Goal: Transaction & Acquisition: Book appointment/travel/reservation

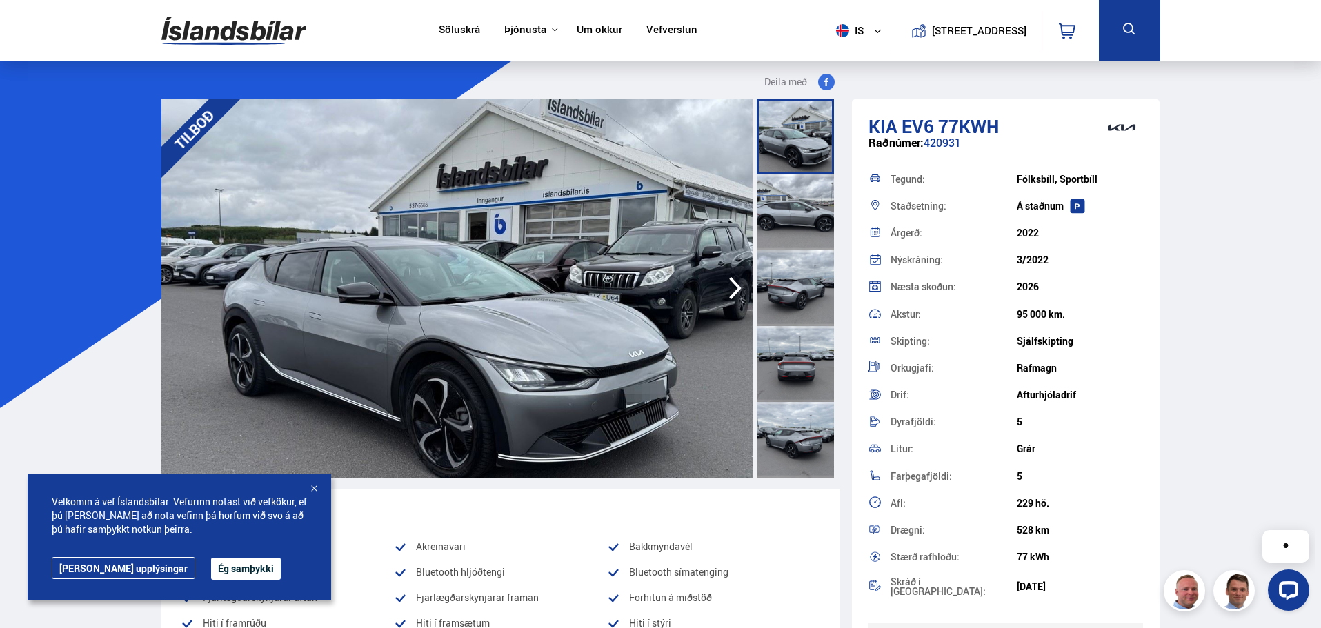
click at [796, 203] on div at bounding box center [795, 213] width 77 height 76
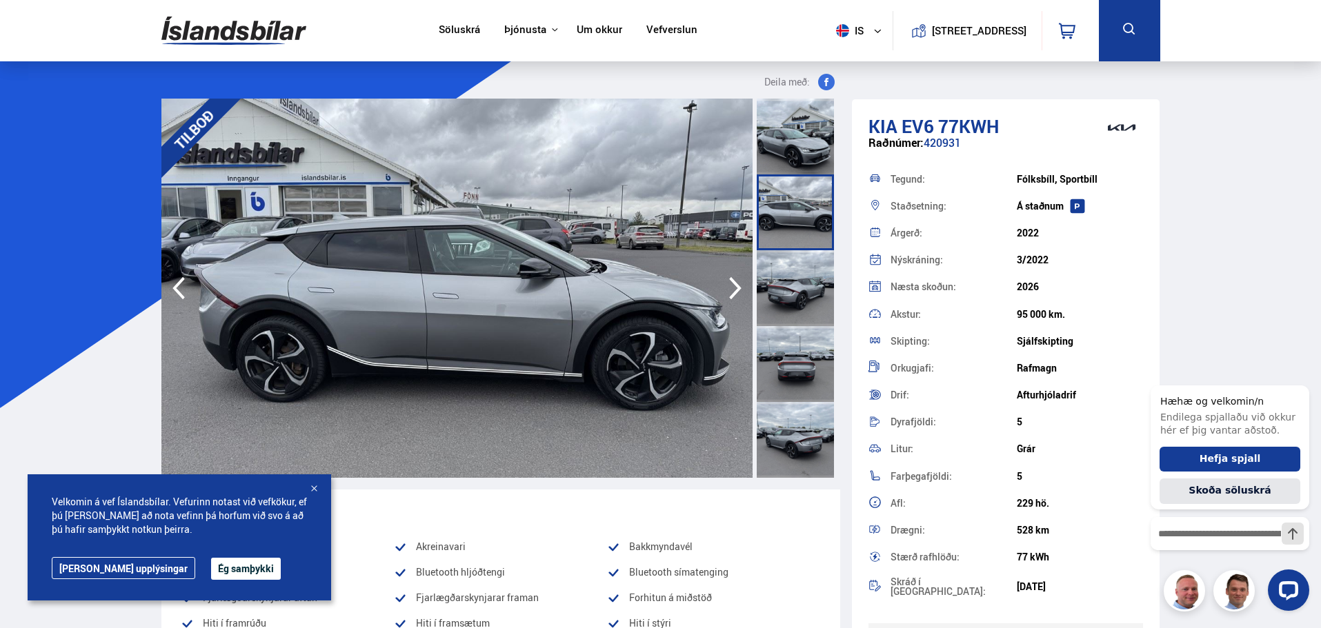
click at [810, 270] on div at bounding box center [795, 288] width 77 height 76
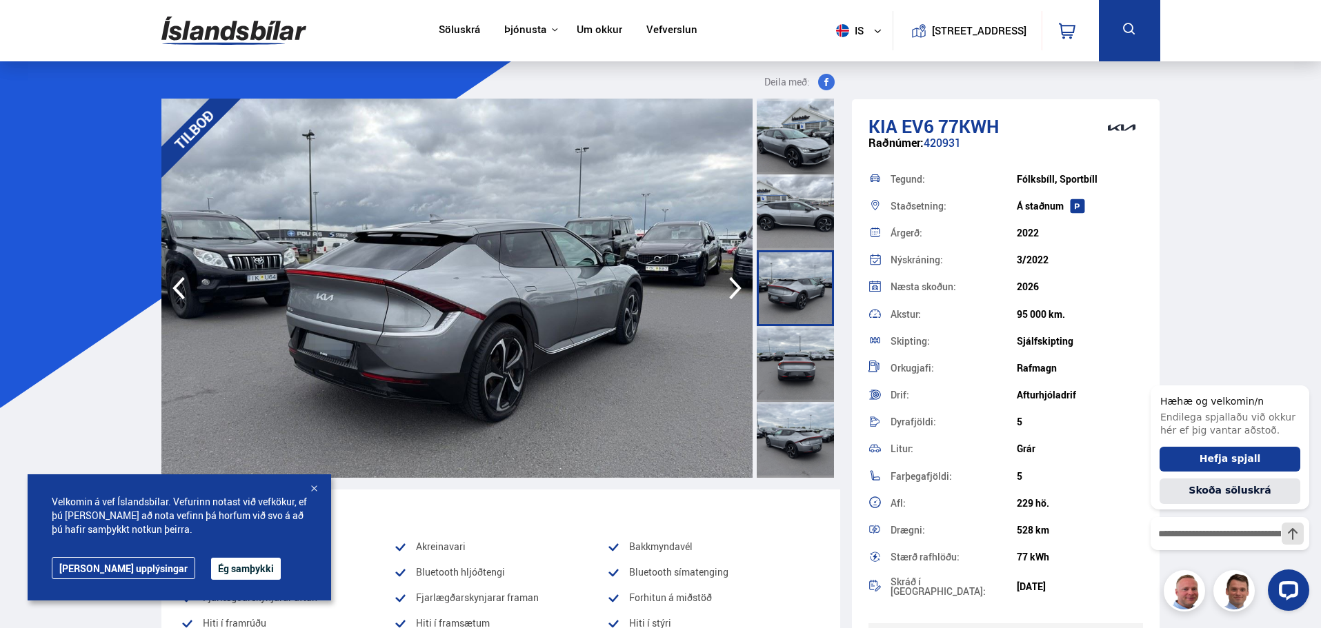
click at [810, 342] on div at bounding box center [795, 364] width 77 height 76
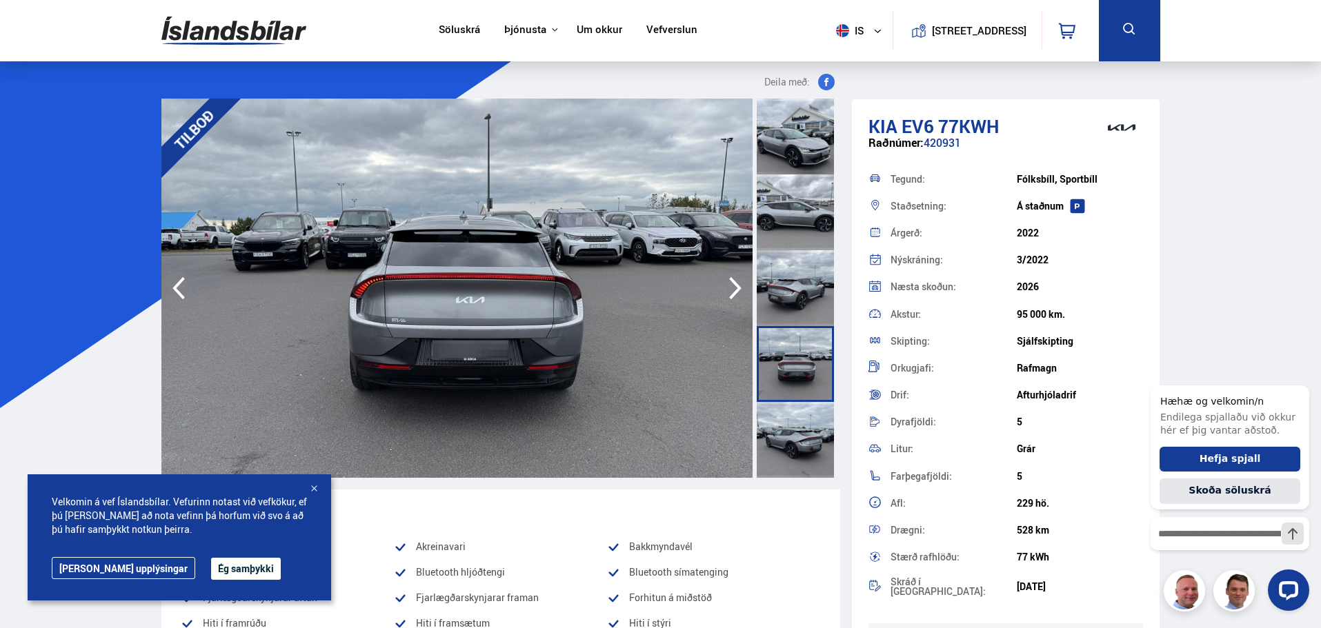
click at [808, 384] on div at bounding box center [795, 364] width 77 height 76
click at [808, 439] on div at bounding box center [795, 440] width 77 height 76
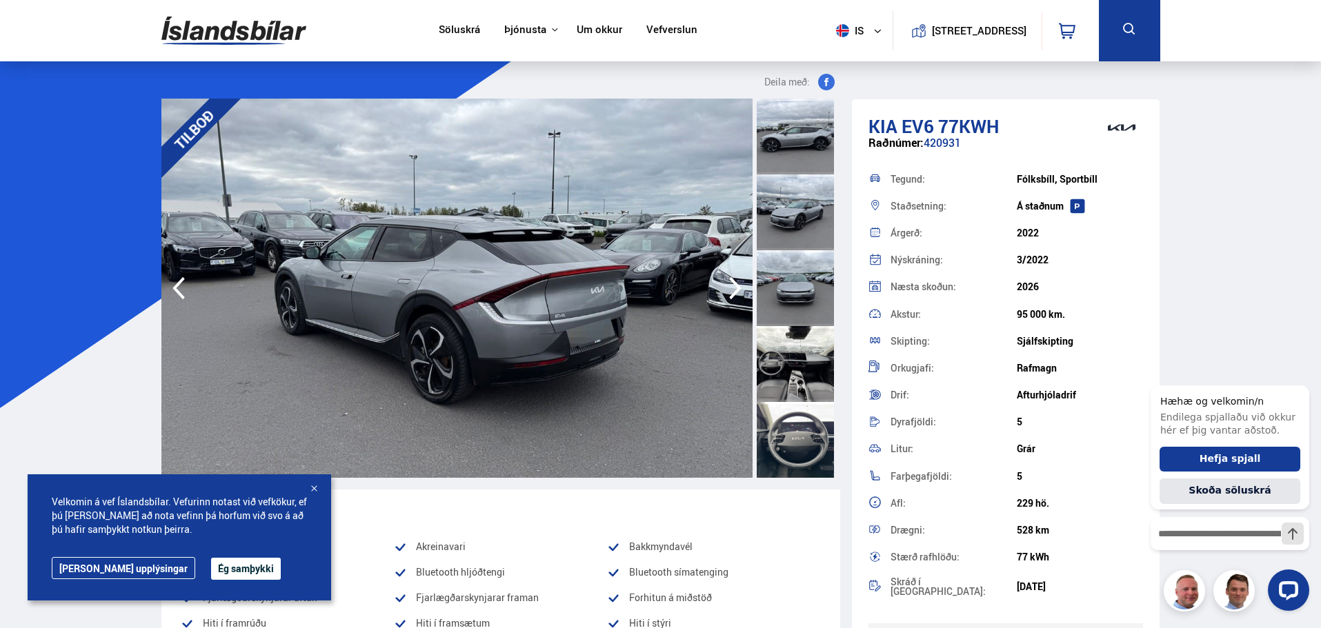
scroll to position [552, 0]
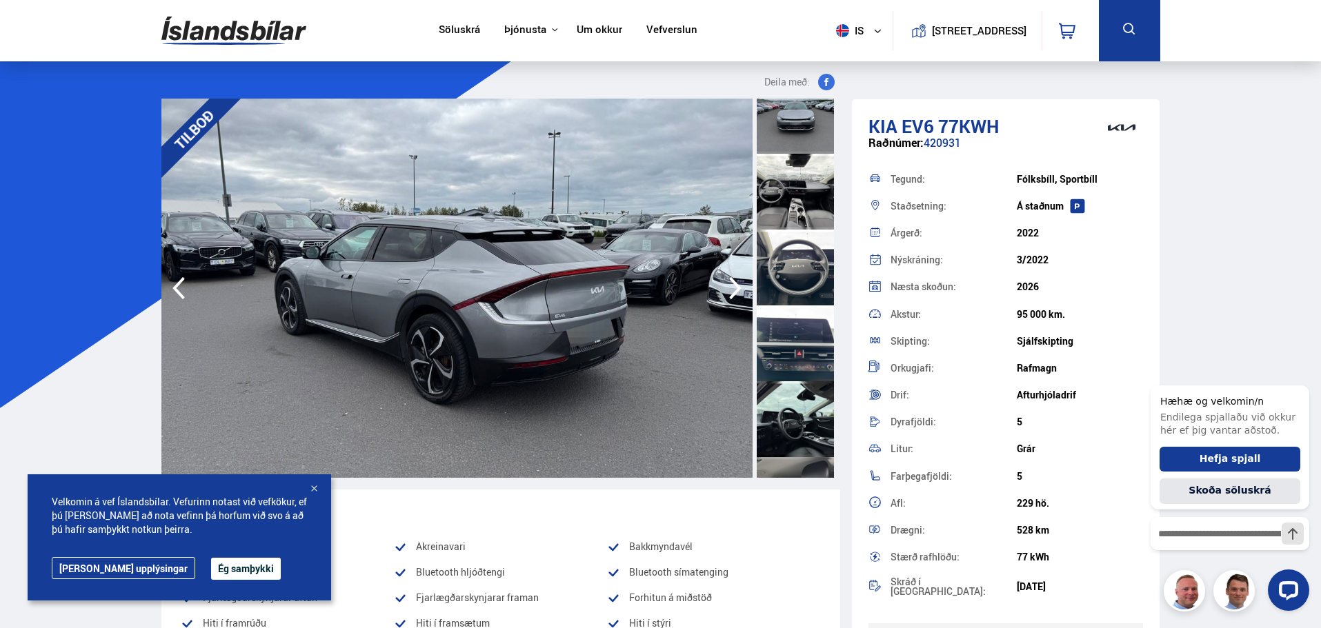
click at [794, 179] on div at bounding box center [795, 192] width 77 height 76
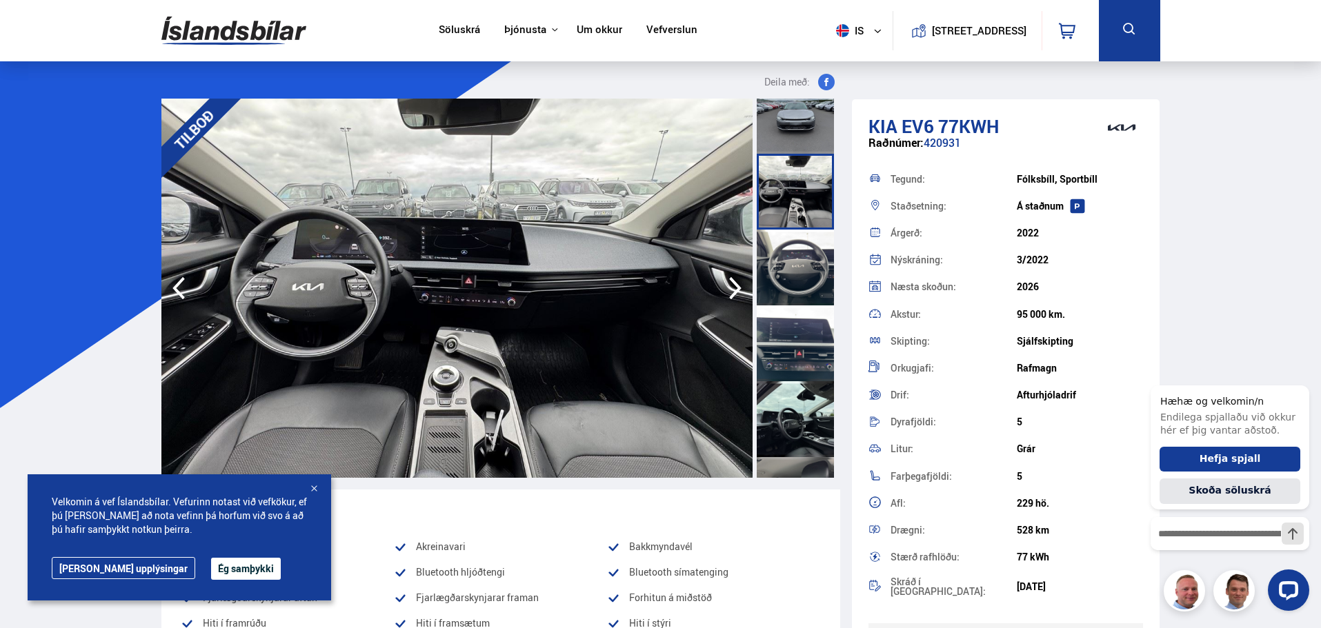
click at [800, 272] on div at bounding box center [795, 268] width 77 height 76
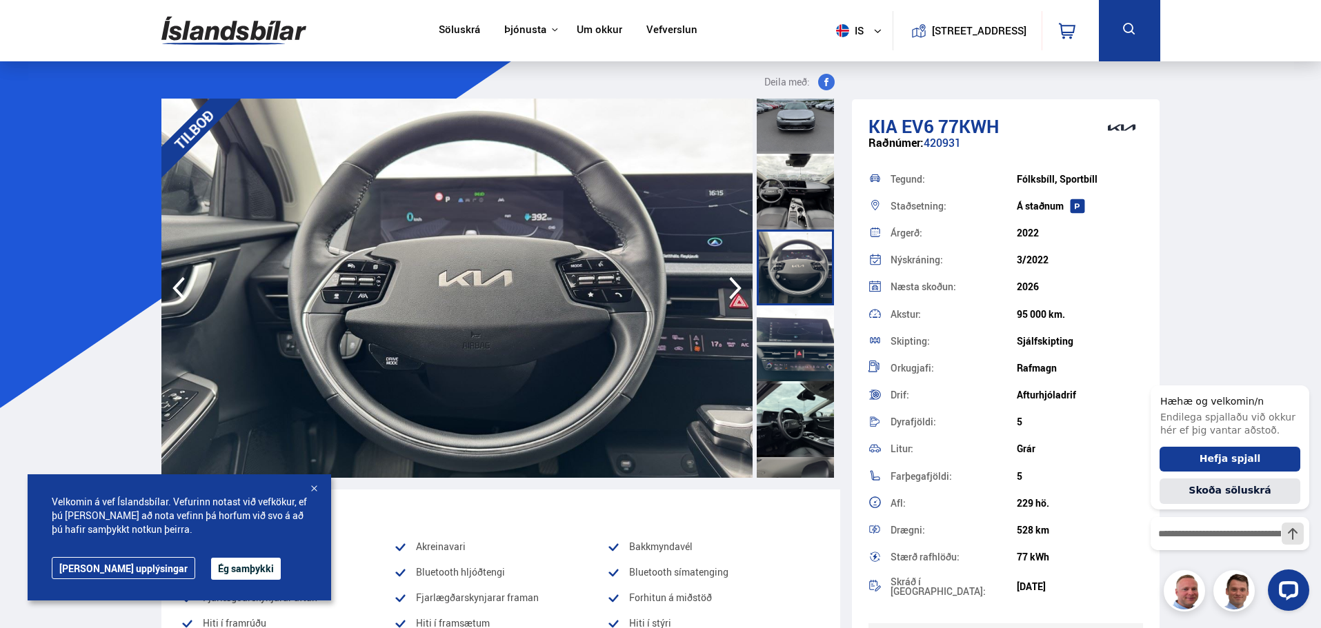
click at [811, 358] on div at bounding box center [795, 344] width 77 height 76
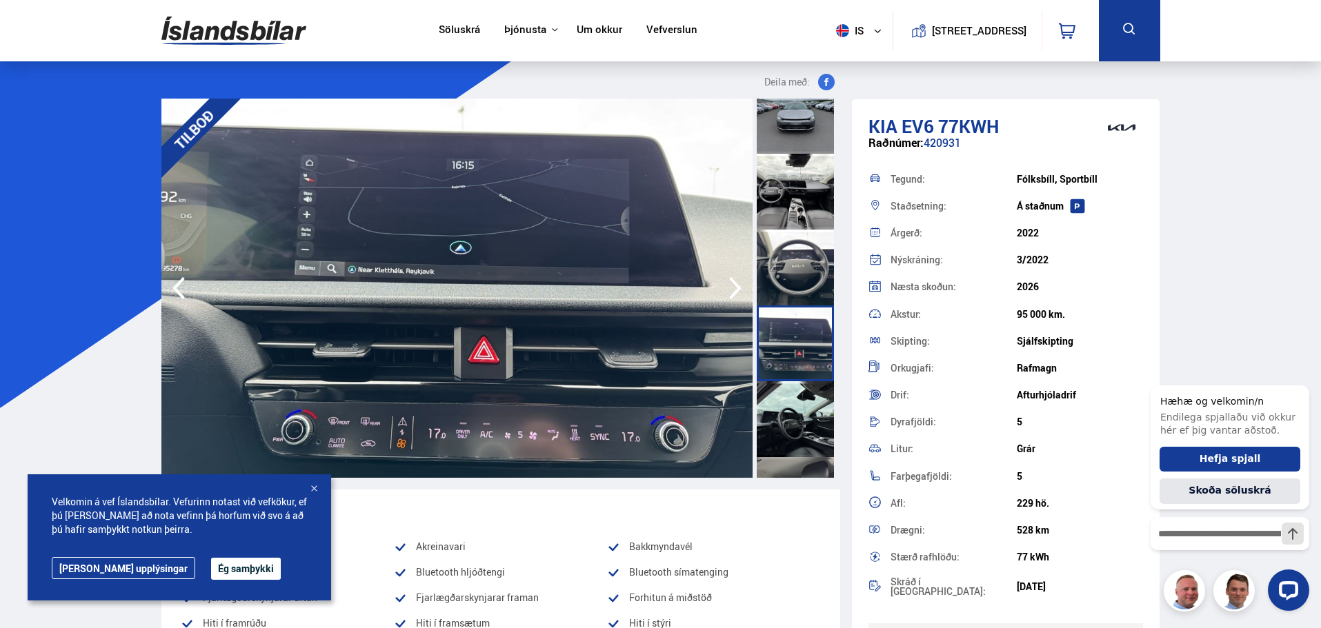
click at [809, 409] on div at bounding box center [795, 419] width 77 height 76
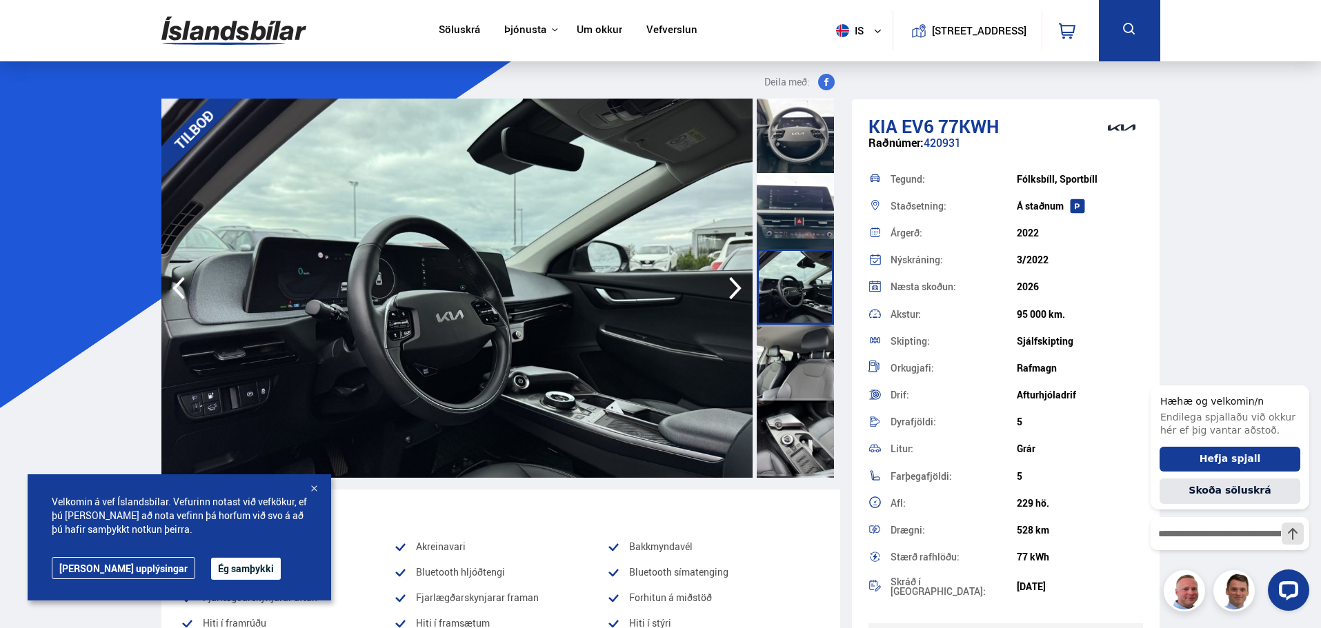
scroll to position [690, 0]
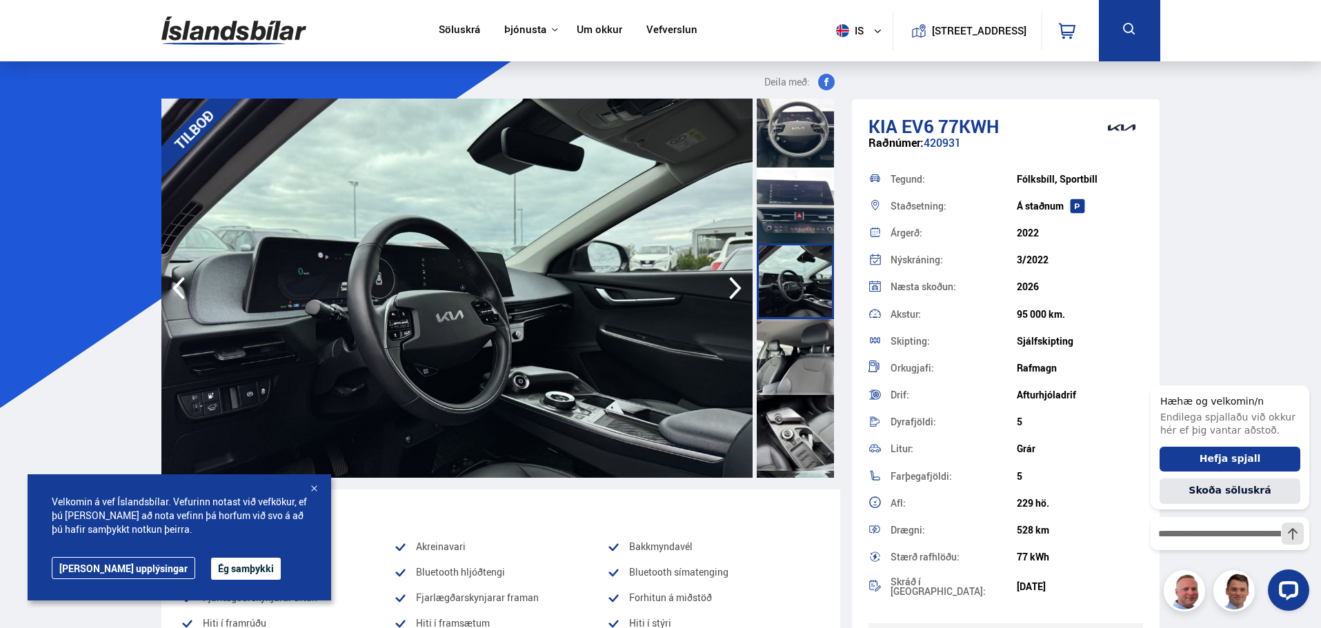
click at [817, 384] on div at bounding box center [795, 357] width 77 height 76
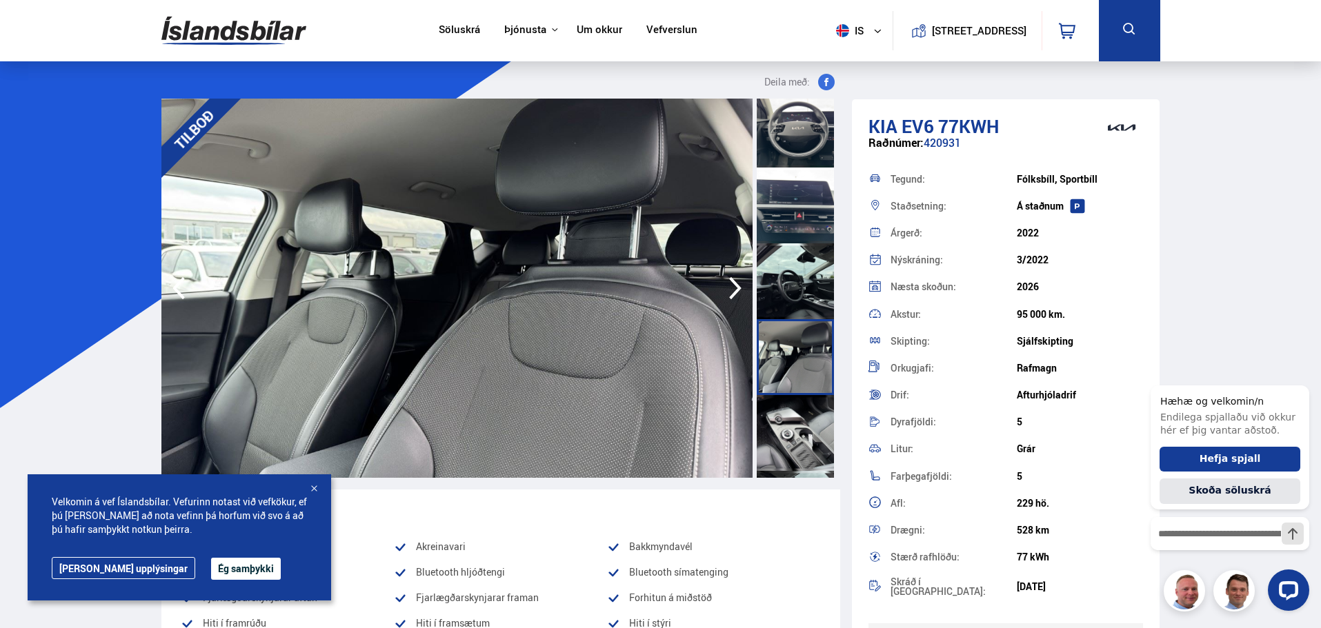
click at [808, 422] on div at bounding box center [795, 433] width 77 height 76
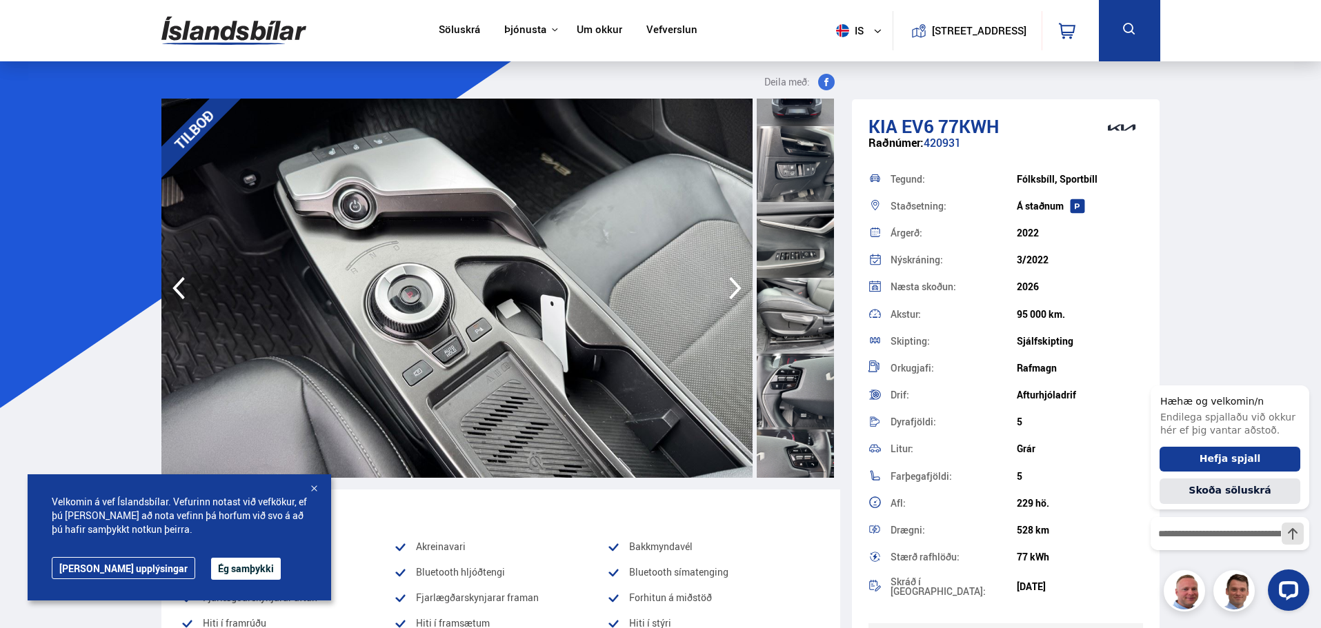
scroll to position [1518, 0]
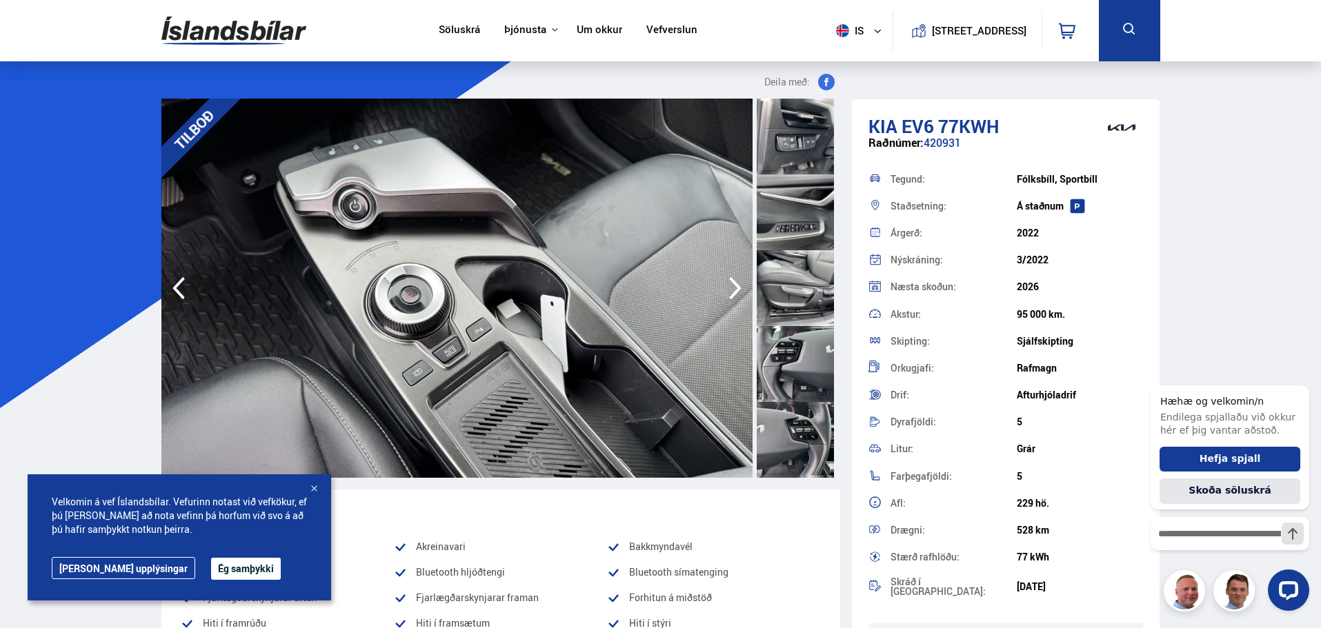
click at [808, 332] on div at bounding box center [795, 364] width 77 height 76
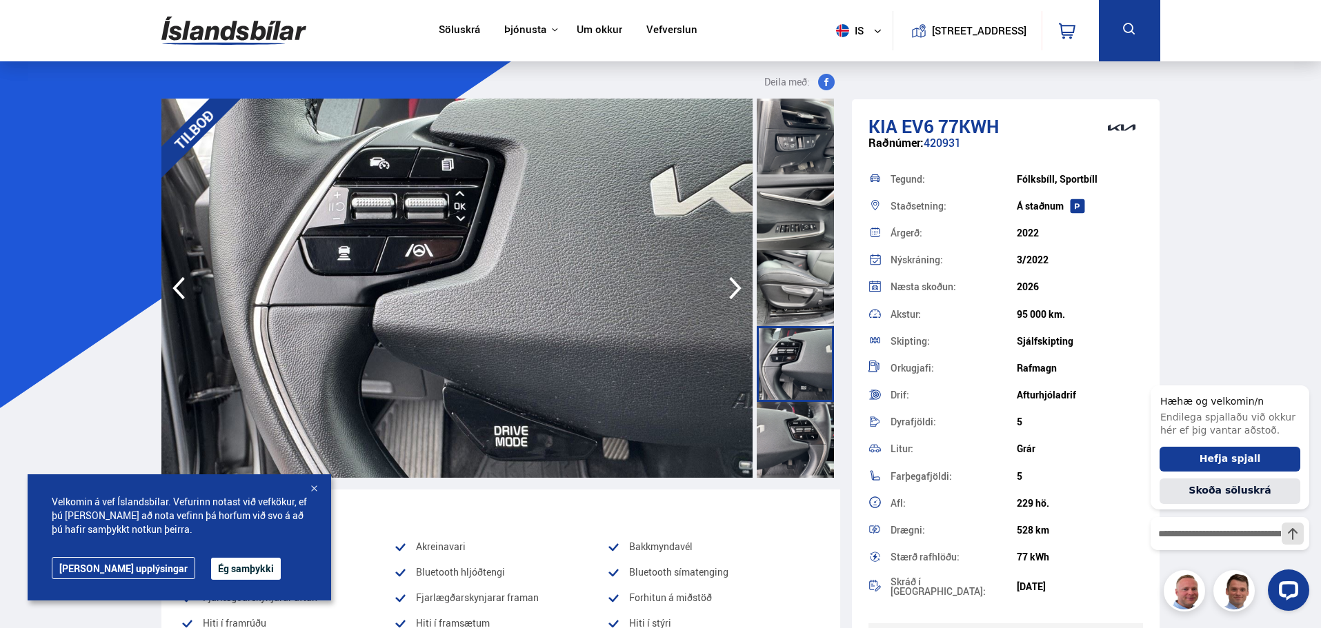
click at [808, 277] on div at bounding box center [795, 288] width 77 height 76
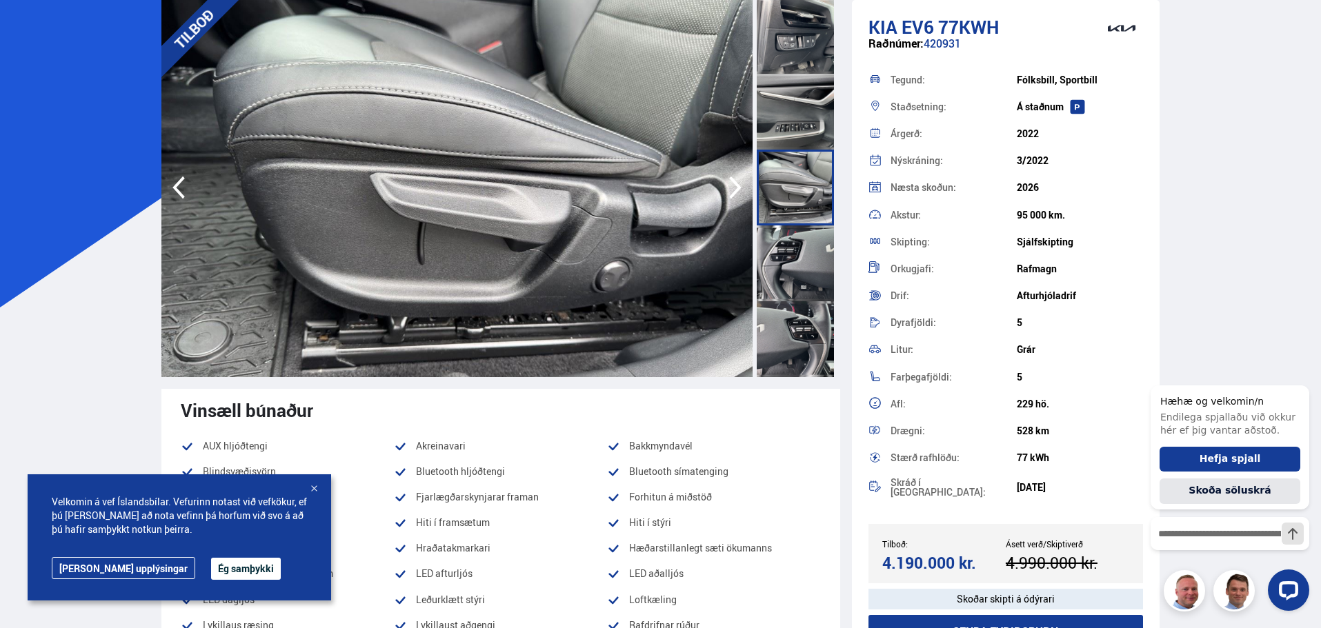
scroll to position [0, 0]
